Goal: Task Accomplishment & Management: Manage account settings

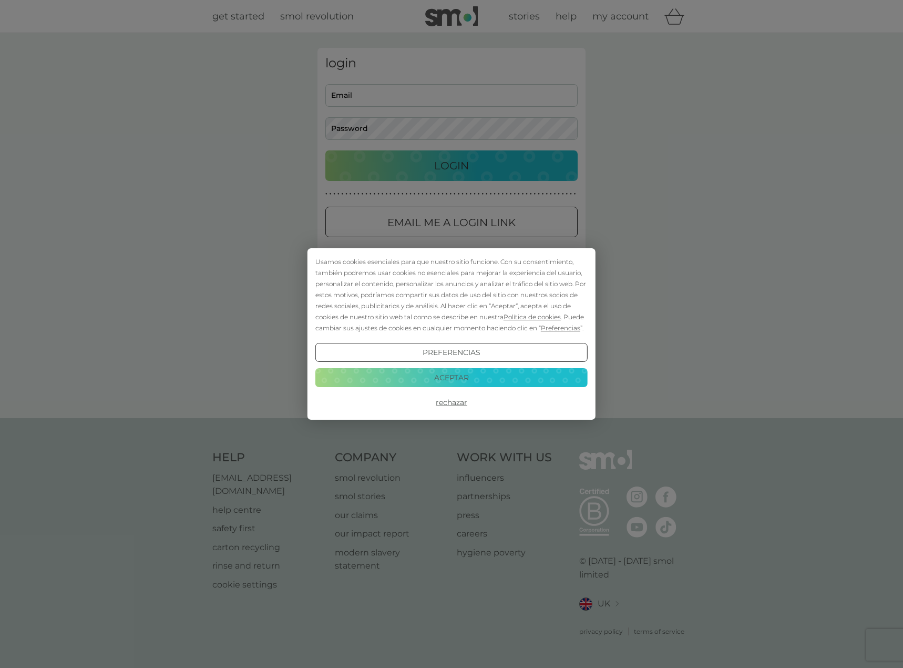
click at [450, 403] on button "Rechazar" at bounding box center [451, 402] width 272 height 19
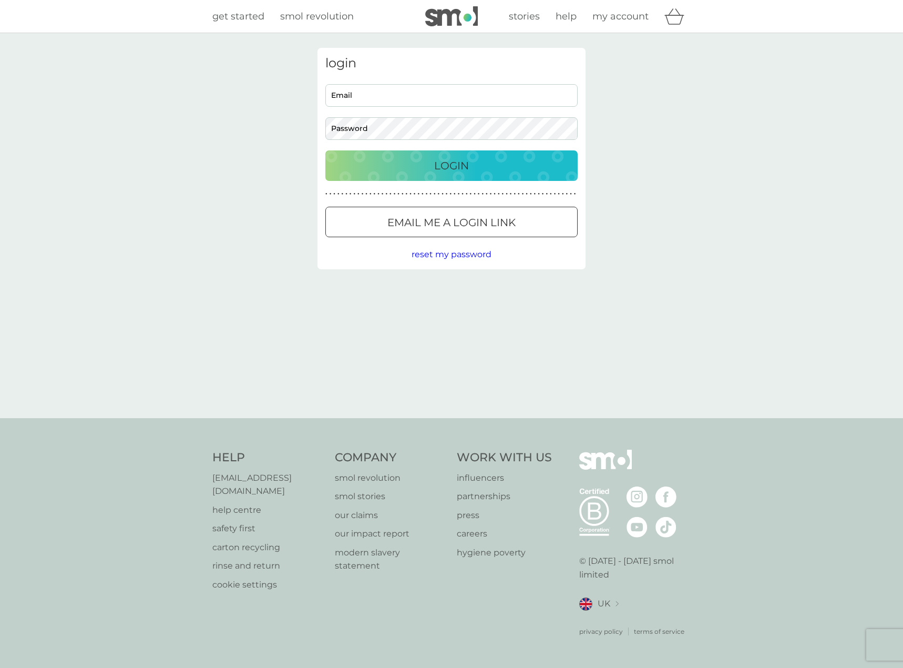
click at [412, 95] on input "Email" at bounding box center [451, 95] width 252 height 23
click at [401, 90] on input "Email" at bounding box center [451, 95] width 252 height 23
type input "sofimed1998@gmail.com"
click at [460, 160] on p "Login" at bounding box center [451, 165] width 35 height 17
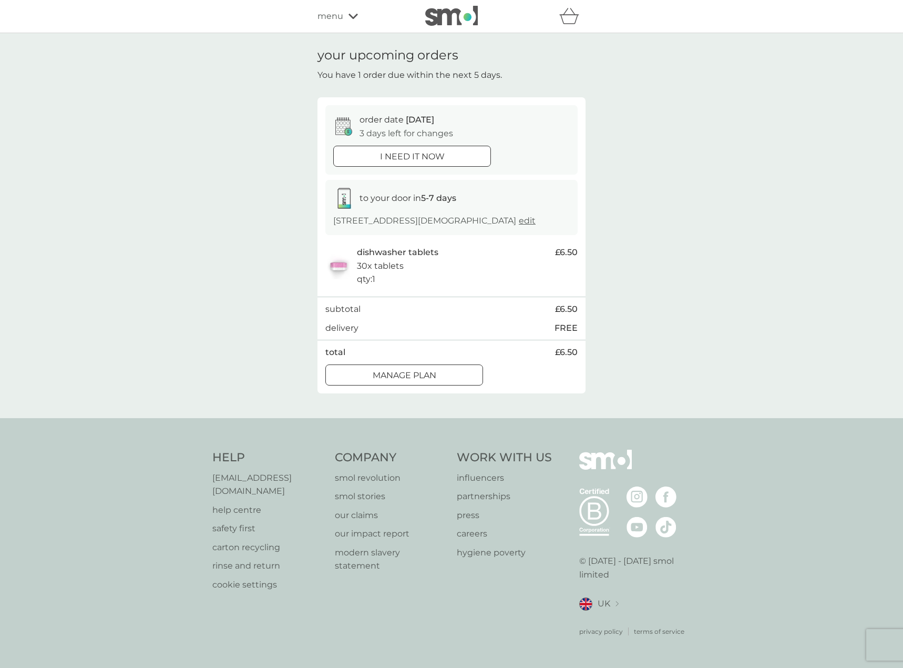
click at [456, 376] on div "Manage plan" at bounding box center [404, 376] width 157 height 14
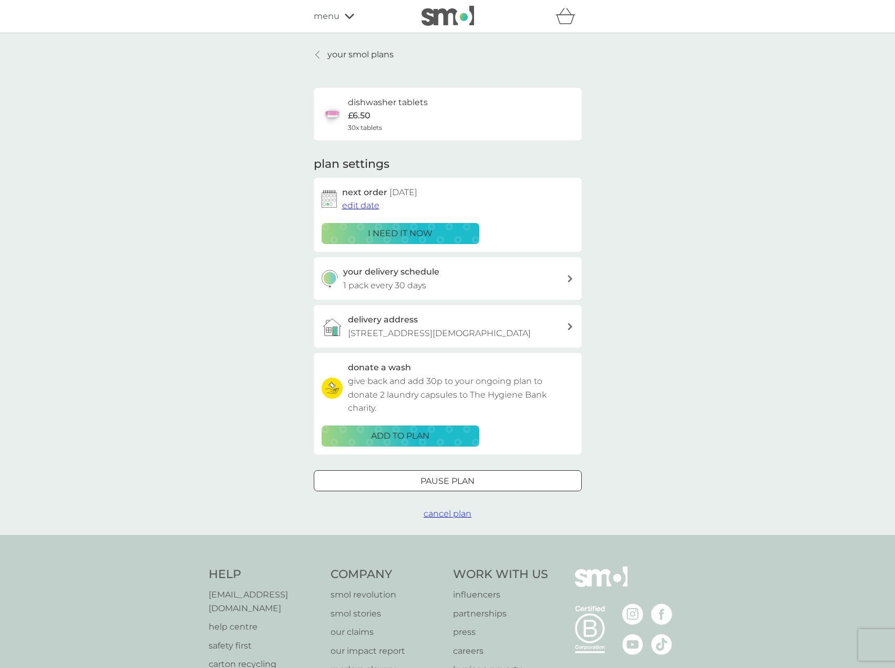
click at [366, 208] on span "edit date" at bounding box center [360, 205] width 37 height 10
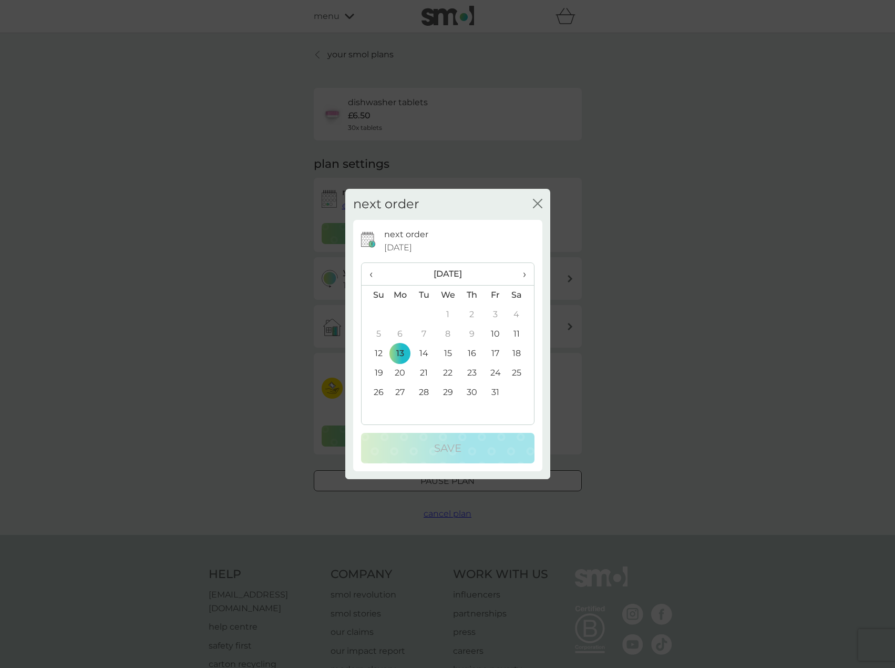
click at [525, 273] on span "›" at bounding box center [520, 274] width 11 height 22
click at [401, 352] on td "10" at bounding box center [401, 353] width 24 height 19
click at [455, 445] on p "Save" at bounding box center [447, 448] width 27 height 17
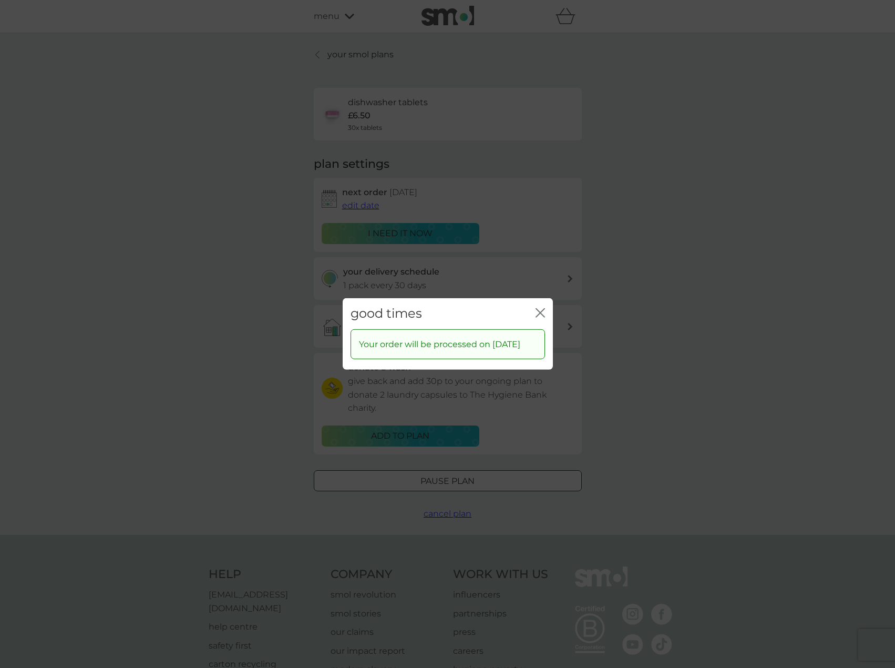
click at [542, 308] on icon "close" at bounding box center [540, 312] width 9 height 9
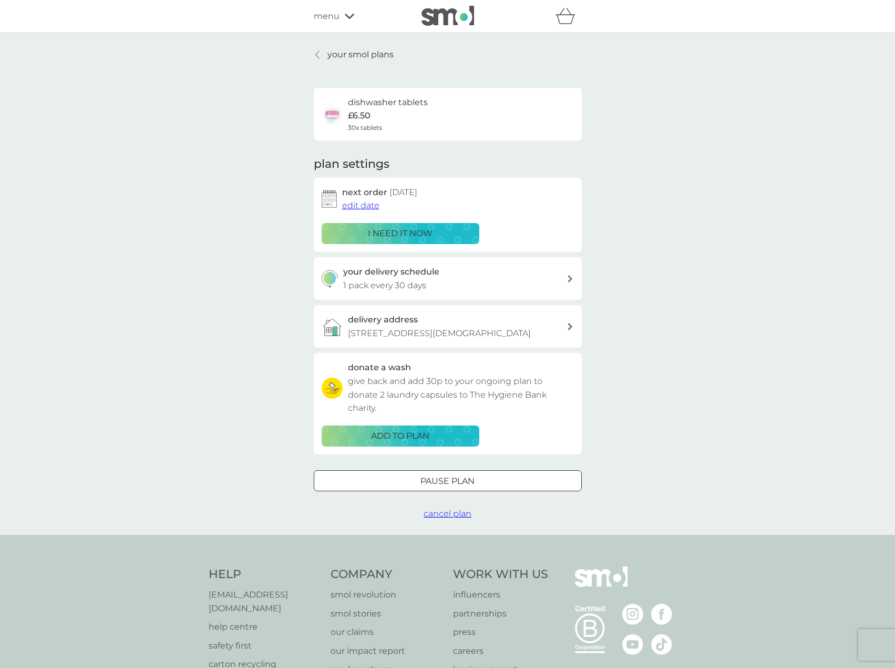
click at [346, 57] on p "your smol plans" at bounding box center [361, 55] width 66 height 14
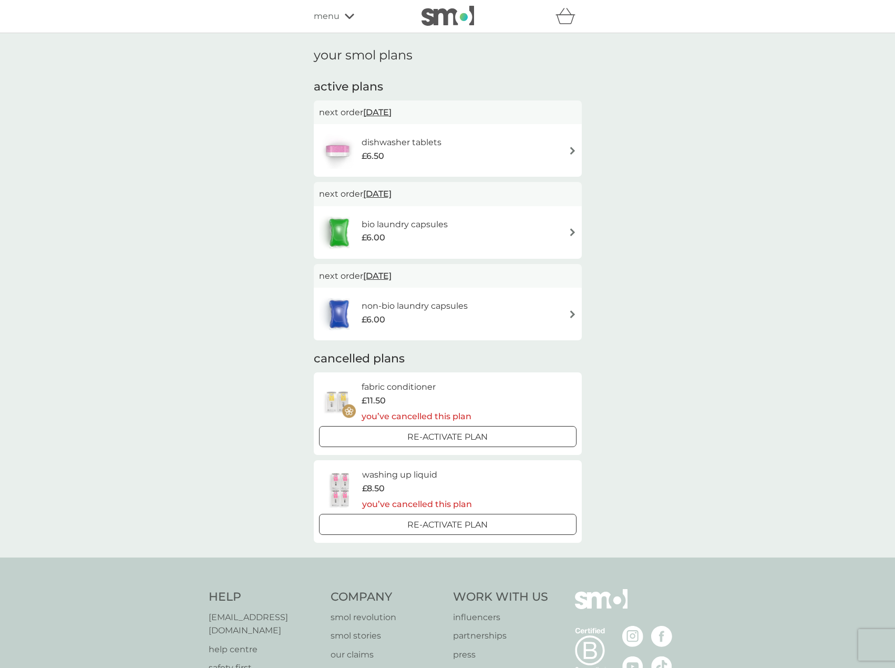
click at [494, 216] on div "bio laundry capsules £6.00" at bounding box center [448, 232] width 258 height 37
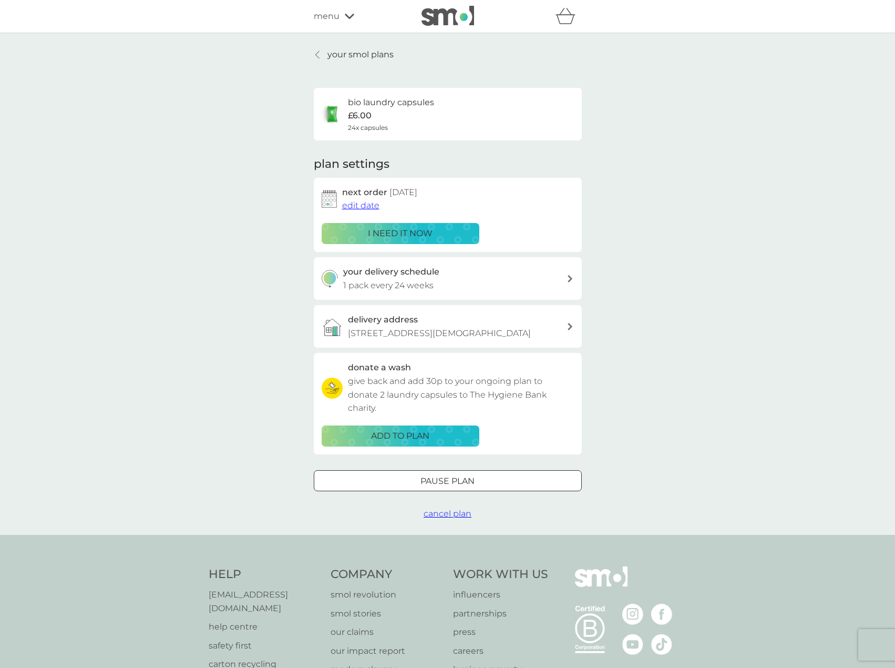
click at [362, 209] on span "edit date" at bounding box center [360, 205] width 37 height 10
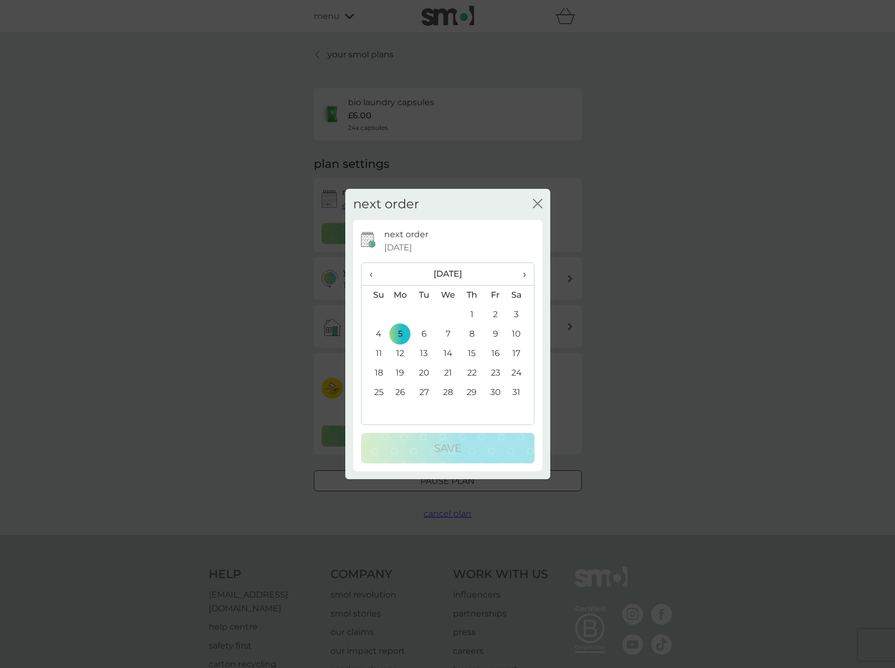
click at [375, 276] on span "‹" at bounding box center [375, 274] width 11 height 22
click at [399, 392] on td "27" at bounding box center [401, 392] width 24 height 19
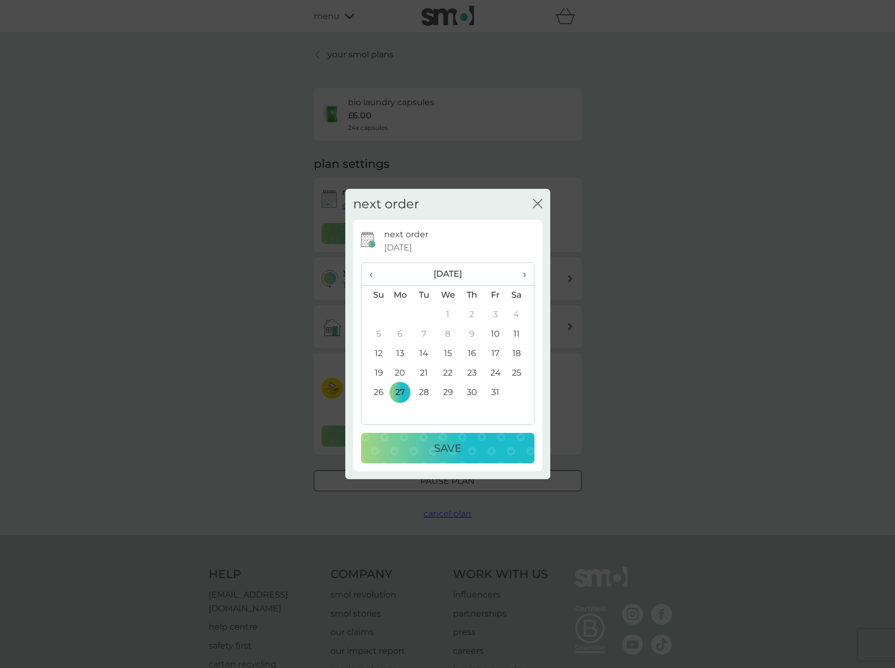
click at [401, 373] on td "20" at bounding box center [401, 372] width 24 height 19
click at [463, 447] on div "Save" at bounding box center [448, 448] width 152 height 17
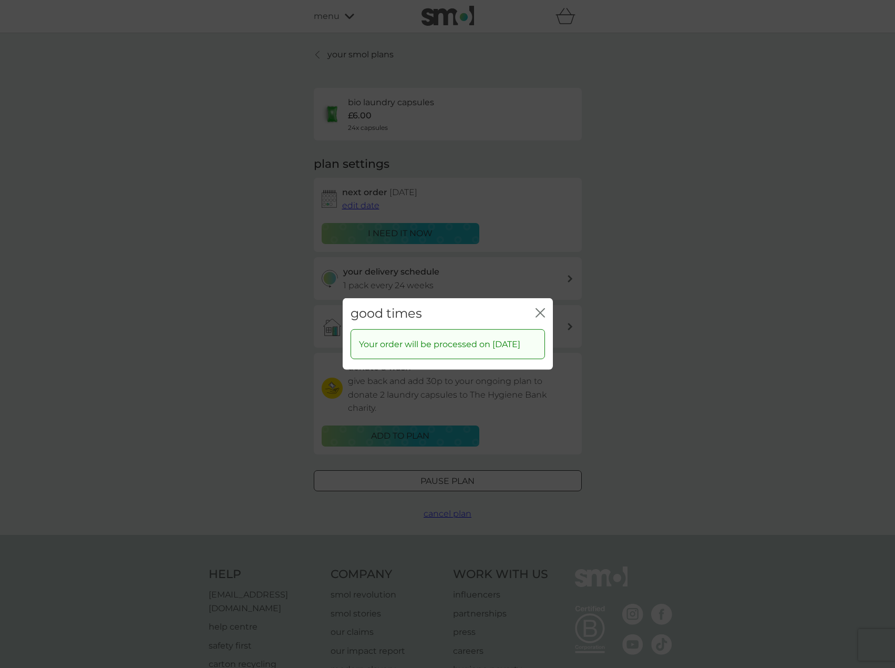
click at [538, 308] on icon "close" at bounding box center [540, 312] width 9 height 9
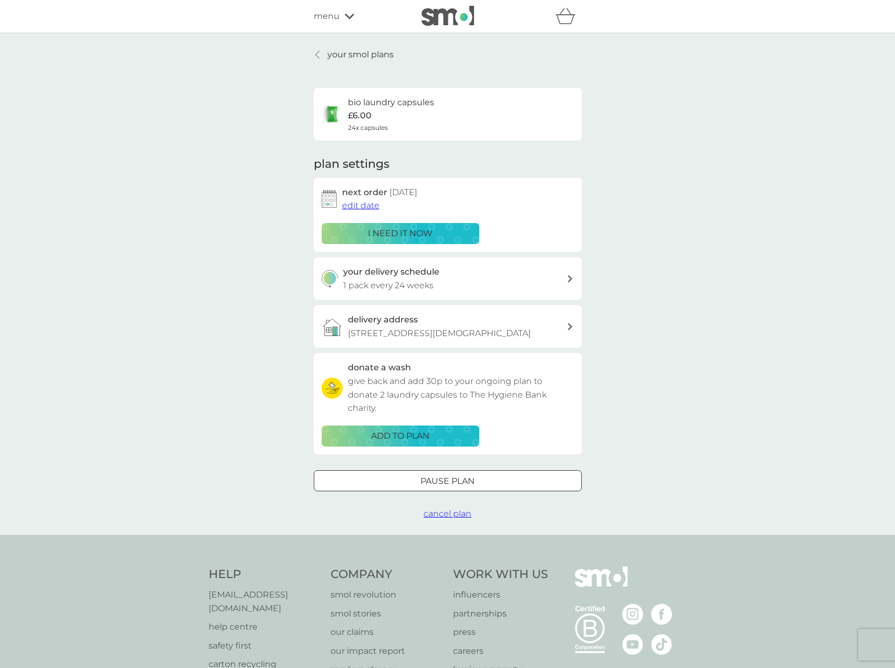
click at [374, 56] on p "your smol plans" at bounding box center [361, 55] width 66 height 14
